Goal: Download file/media

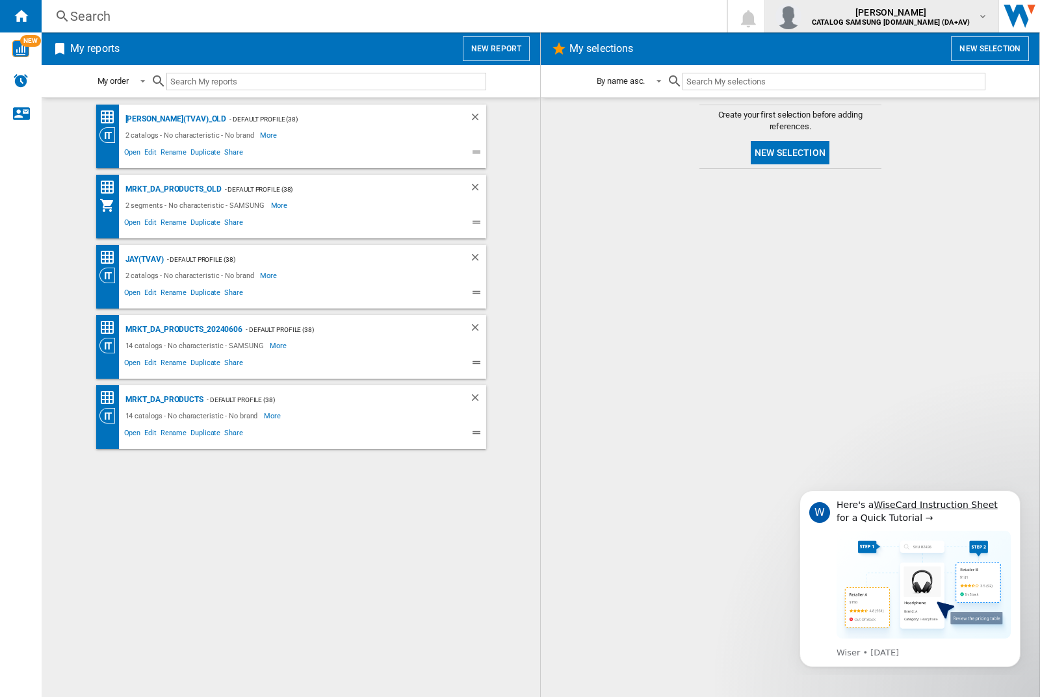
click at [801, 16] on img "button" at bounding box center [788, 16] width 26 height 26
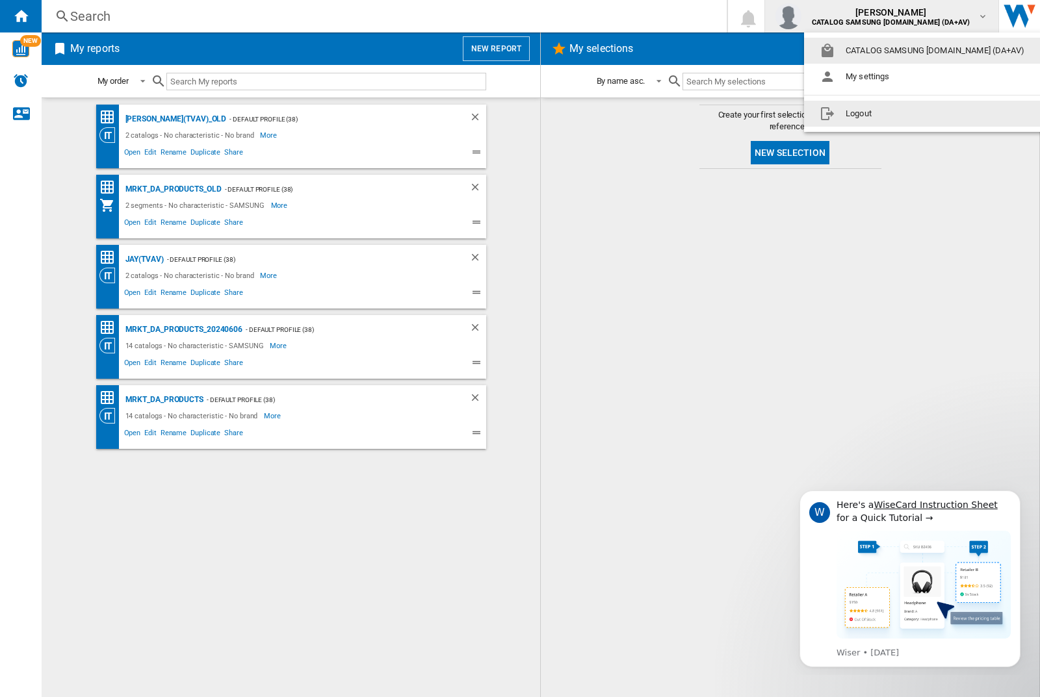
click at [904, 114] on button "Logout" at bounding box center [924, 114] width 241 height 26
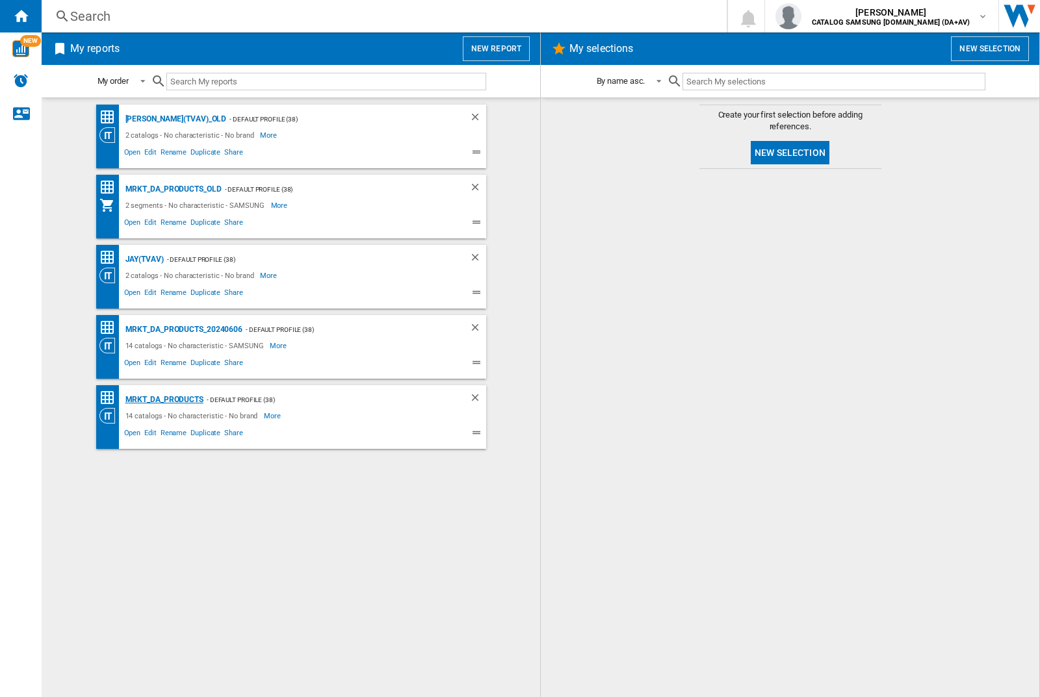
click at [164, 400] on div "MRKT_DA_PRODUCTS" at bounding box center [162, 400] width 81 height 16
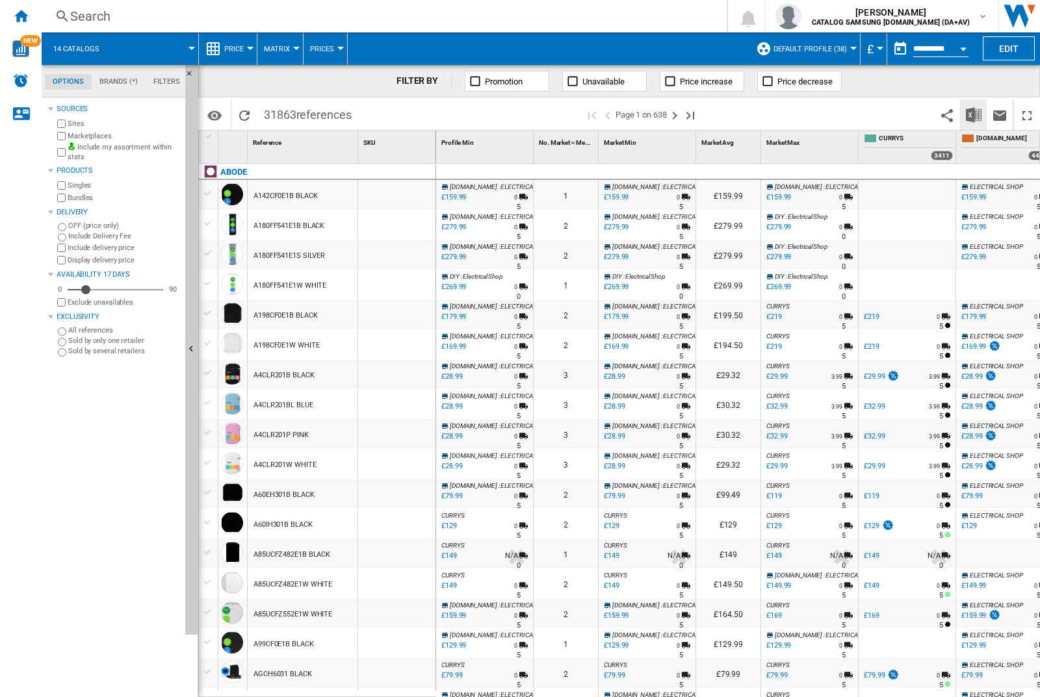
click at [973, 114] on img "Download in Excel" at bounding box center [974, 115] width 16 height 16
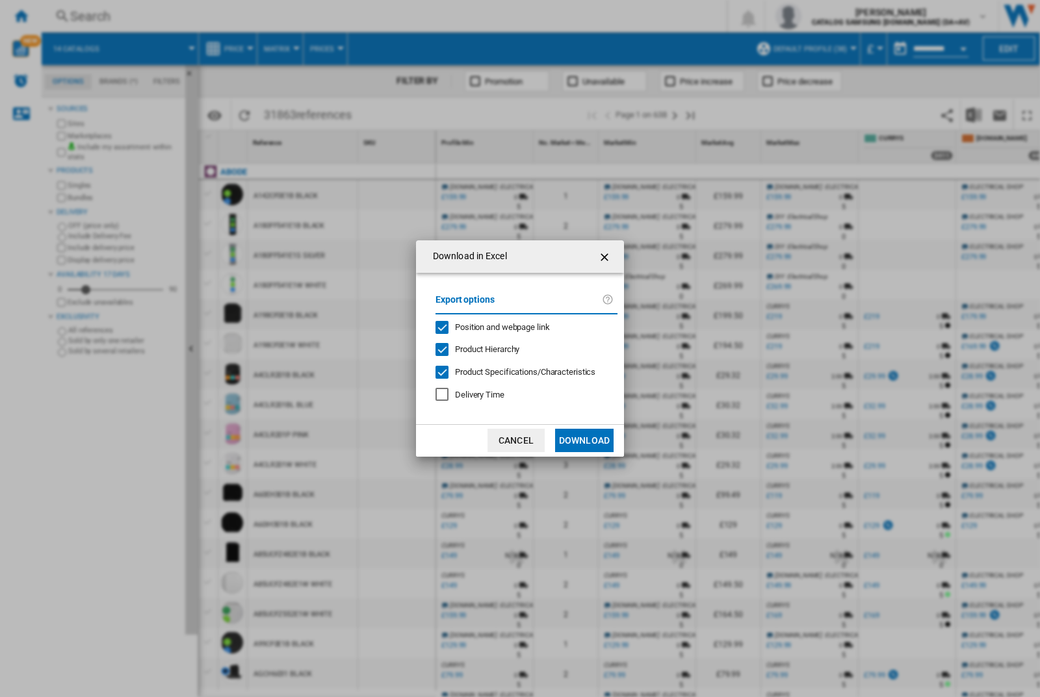
click at [493, 326] on span "Position and webpage link" at bounding box center [502, 327] width 95 height 10
click at [584, 441] on button "Download" at bounding box center [584, 440] width 59 height 23
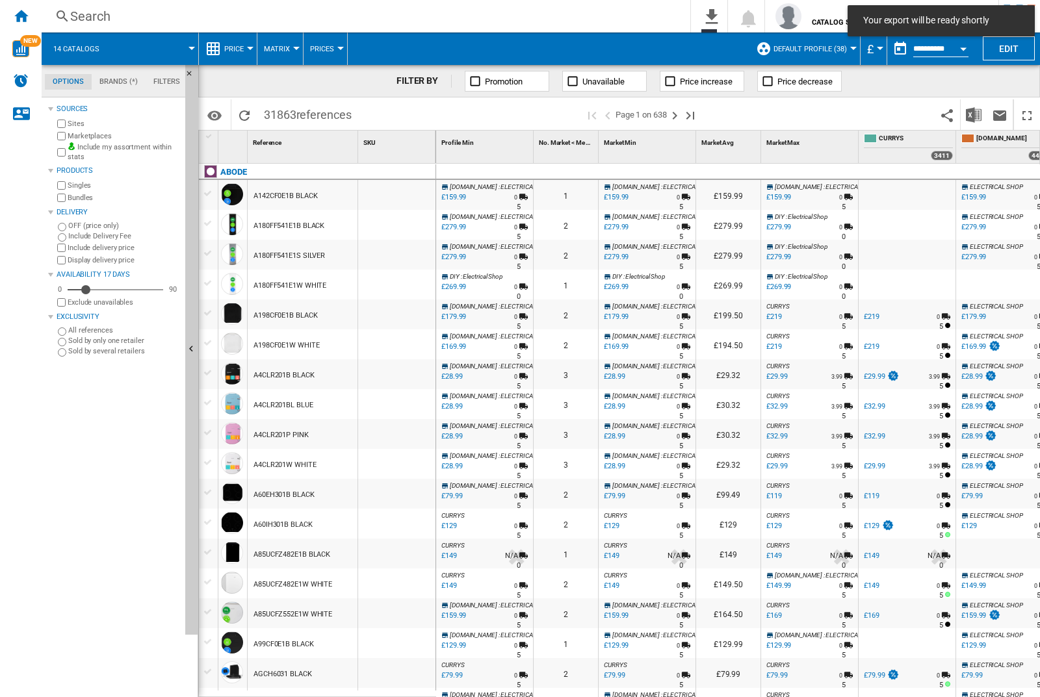
click at [401, 192] on div at bounding box center [396, 195] width 77 height 30
